Goal: Check status: Check status

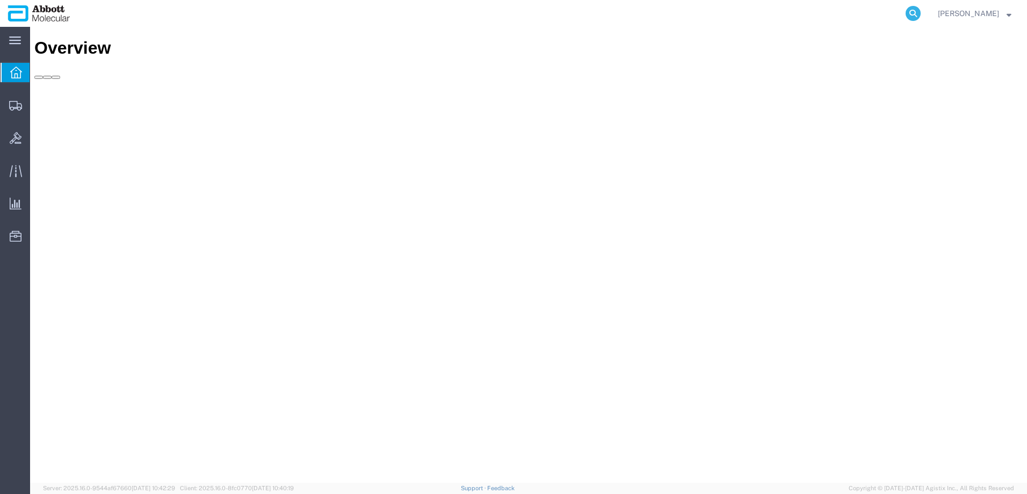
drag, startPoint x: 935, startPoint y: 10, endPoint x: 835, endPoint y: 8, distance: 99.9
click at [921, 10] on icon at bounding box center [913, 13] width 15 height 15
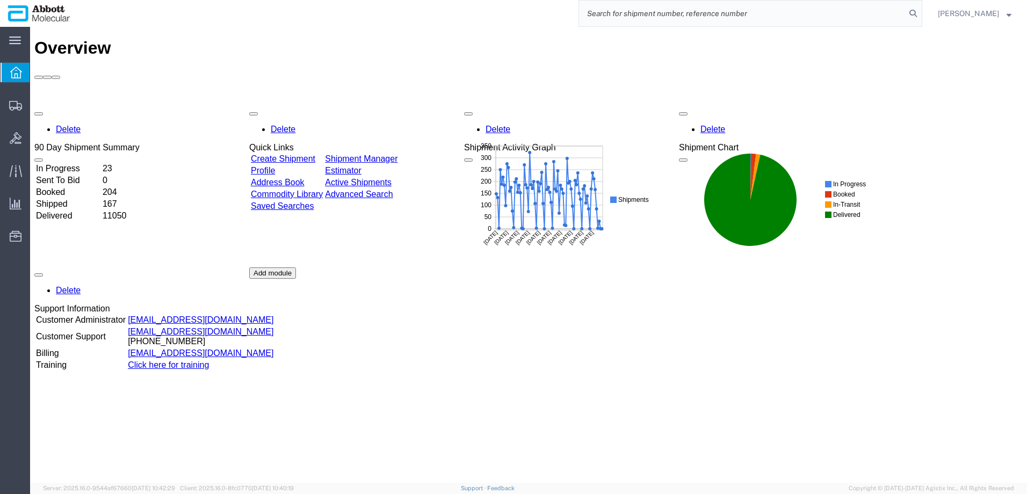
click at [866, 11] on input "search" at bounding box center [742, 14] width 327 height 26
paste input "55841894"
type input "55841894"
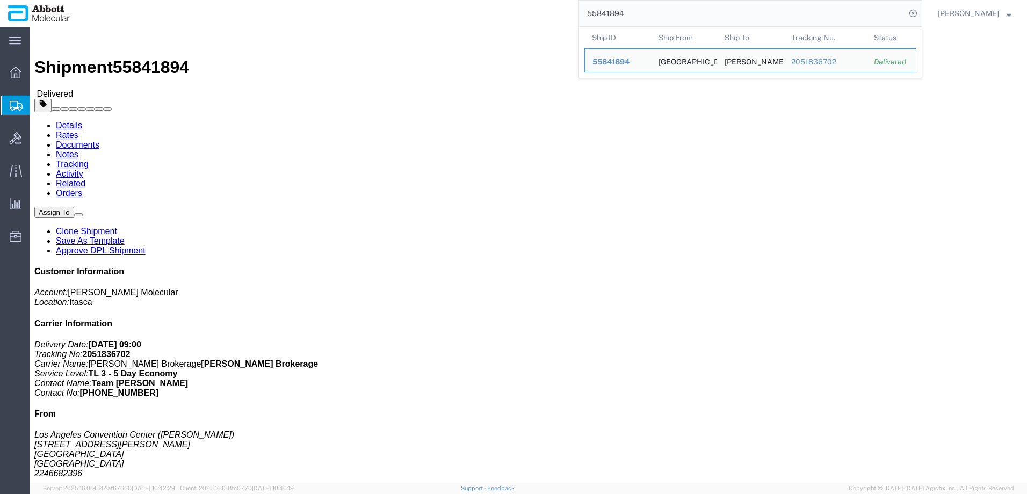
click link "Rates"
